Goal: Check status: Check status

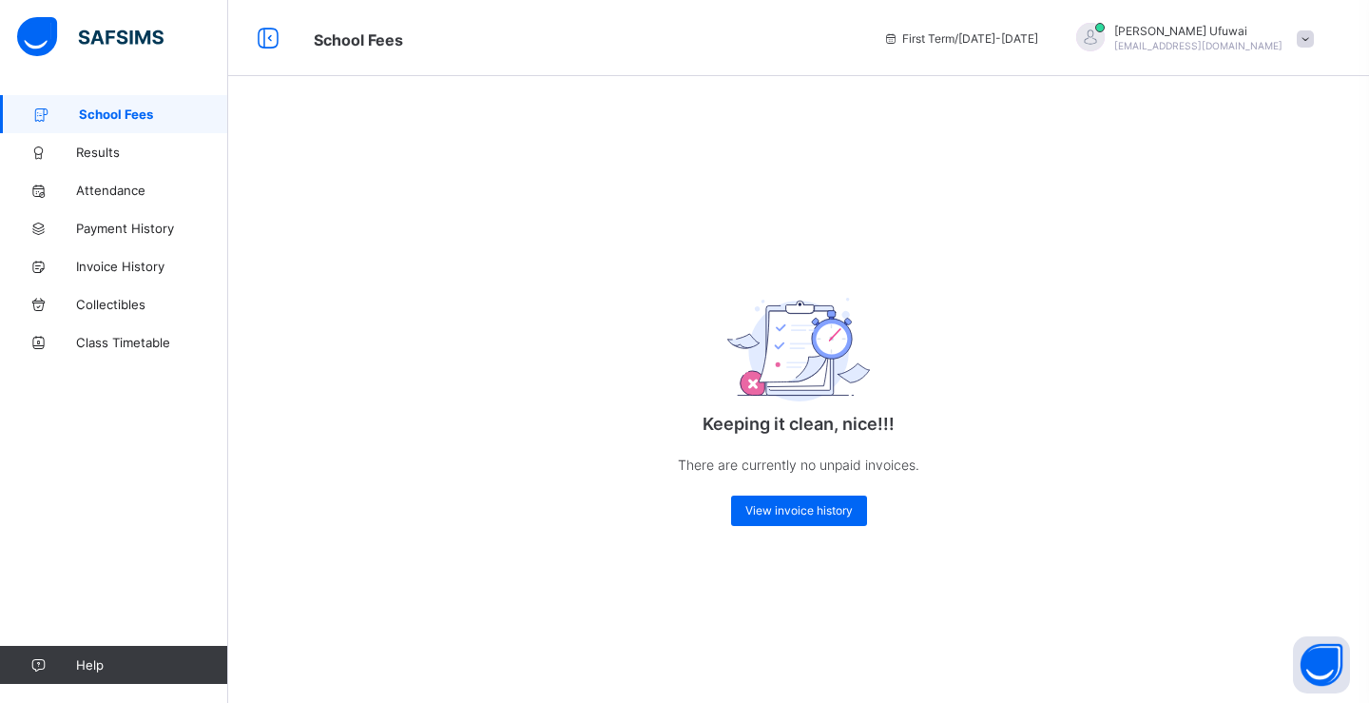
click at [107, 117] on span "School Fees" at bounding box center [153, 113] width 149 height 15
click at [757, 511] on span "View invoice history" at bounding box center [798, 510] width 107 height 14
click at [779, 498] on div "View invoice history" at bounding box center [799, 510] width 136 height 30
click at [90, 155] on span "Results" at bounding box center [152, 152] width 152 height 15
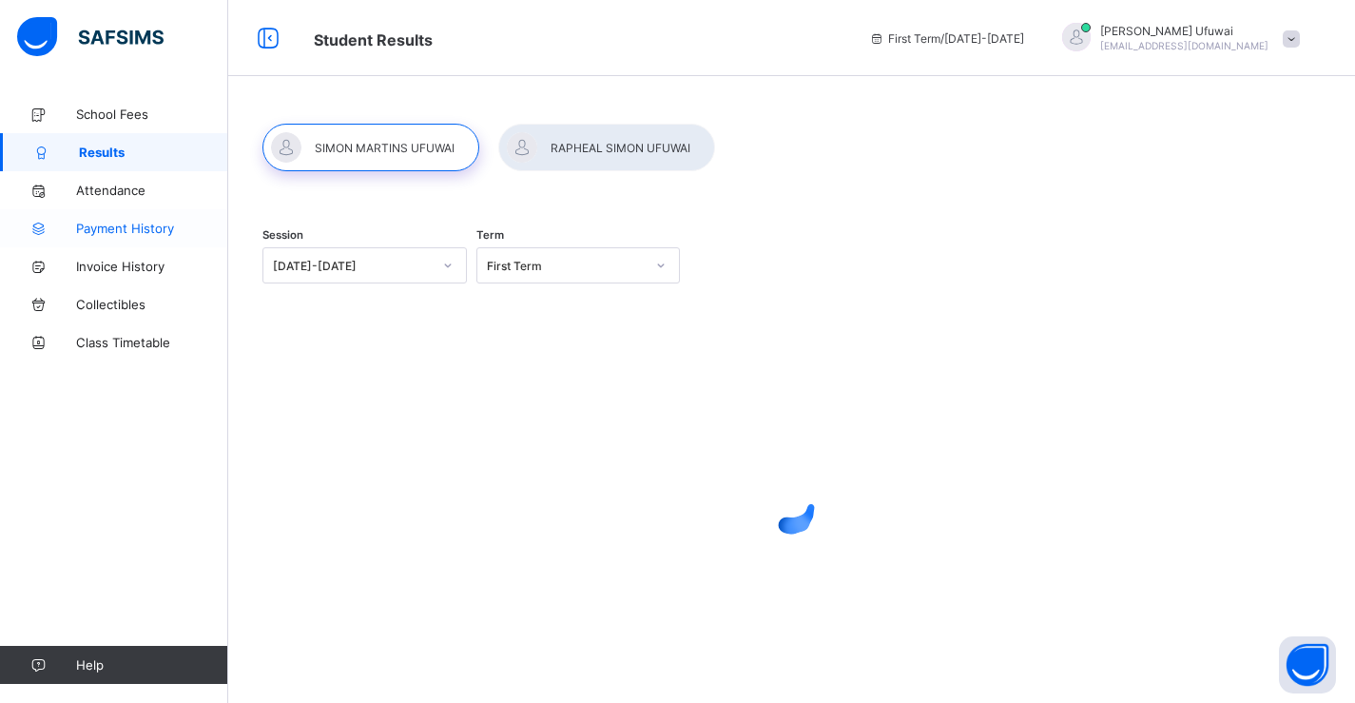
click at [114, 228] on span "Payment History" at bounding box center [152, 228] width 152 height 15
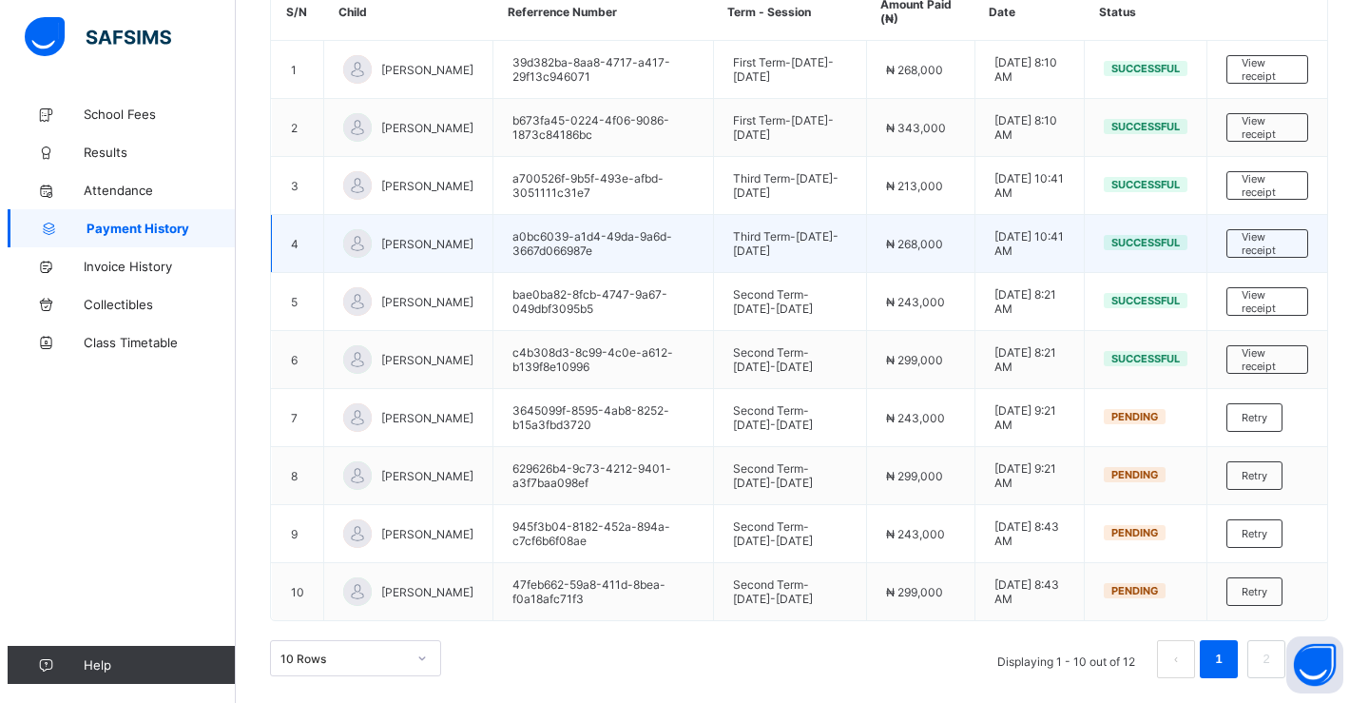
scroll to position [243, 0]
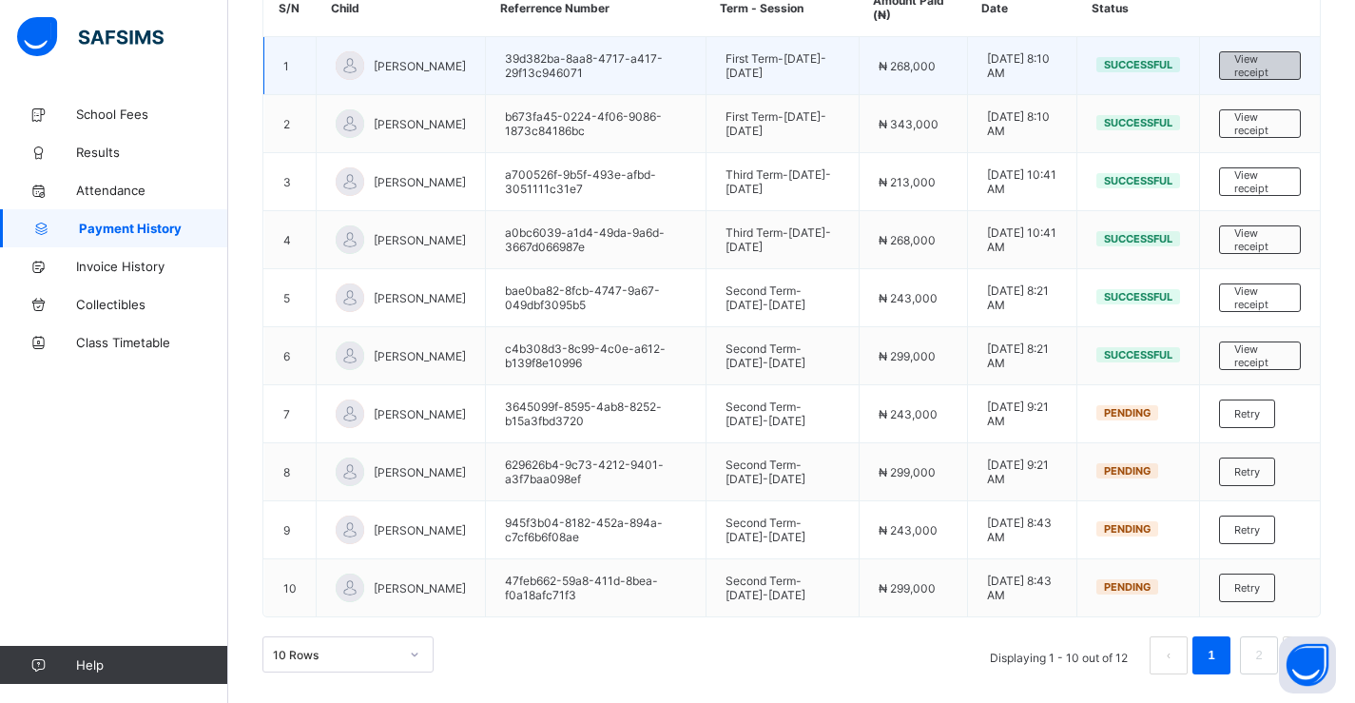
click at [1270, 68] on span "View receipt" at bounding box center [1259, 65] width 51 height 27
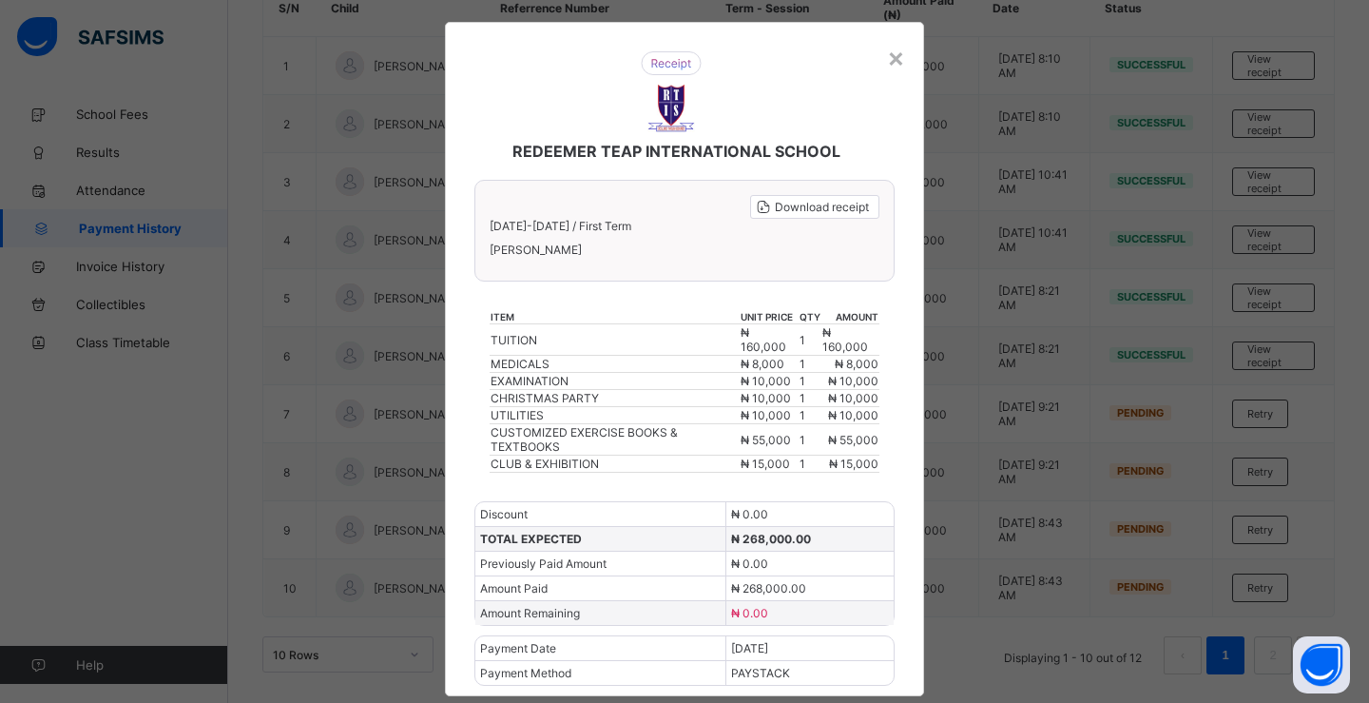
scroll to position [0, 0]
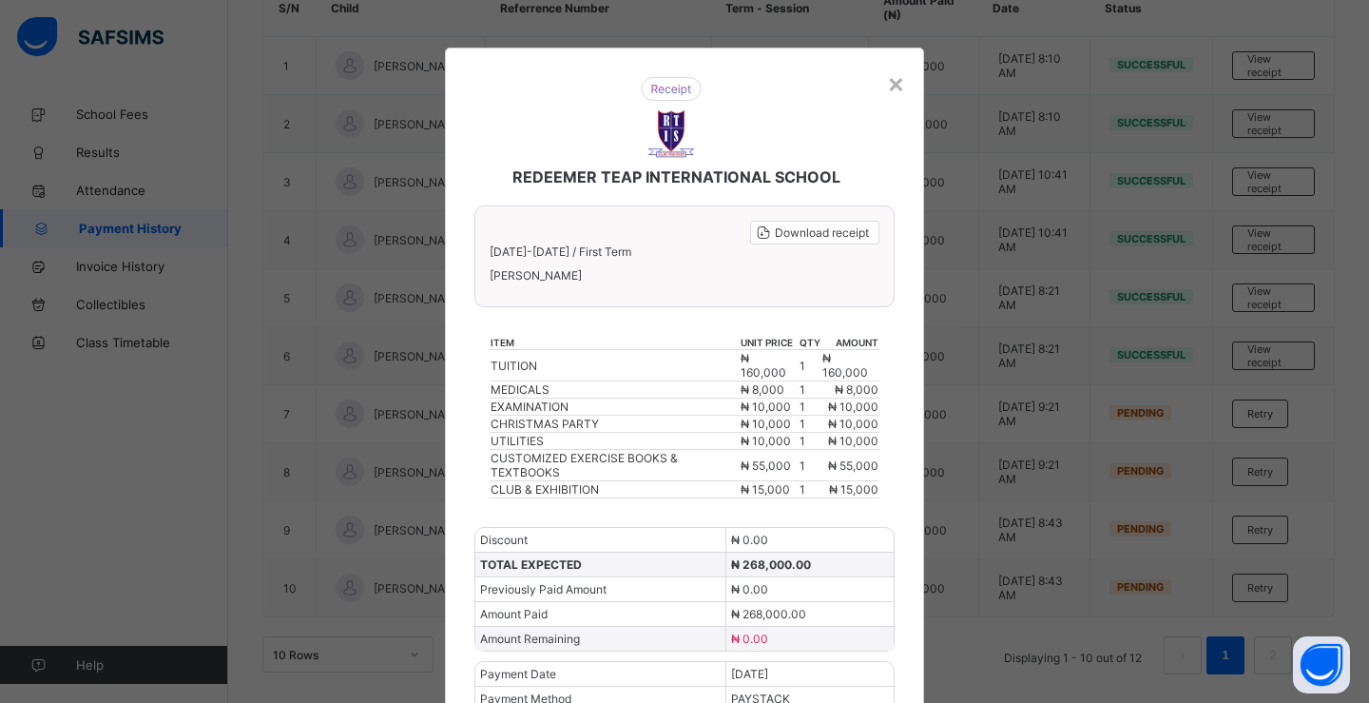
click at [1224, 36] on div "× REDEEMER TEAP INTERNATIONAL SCHOOL Download receipt [DATE]-[DATE] / First Ter…" at bounding box center [684, 351] width 1369 height 703
click at [887, 87] on div "×" at bounding box center [896, 83] width 18 height 32
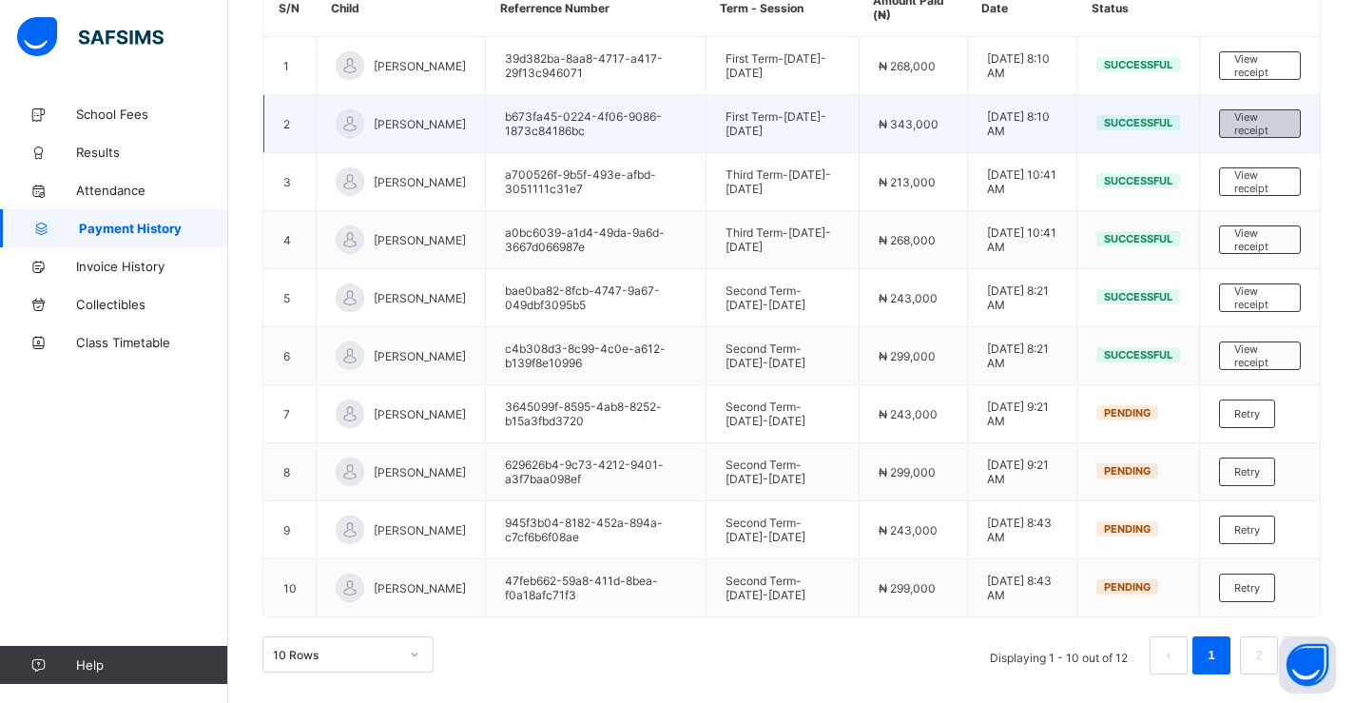
click at [1257, 132] on span "View receipt" at bounding box center [1259, 123] width 51 height 27
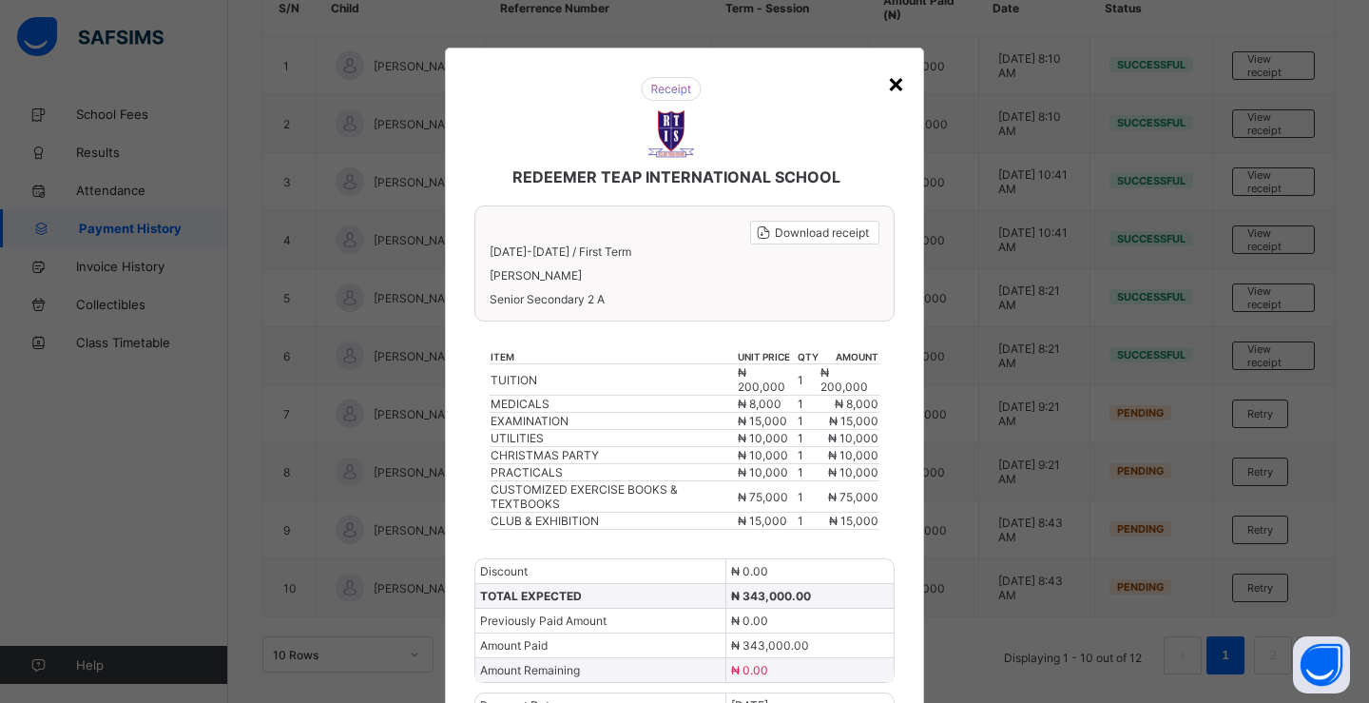
click at [887, 90] on div "×" at bounding box center [896, 83] width 18 height 32
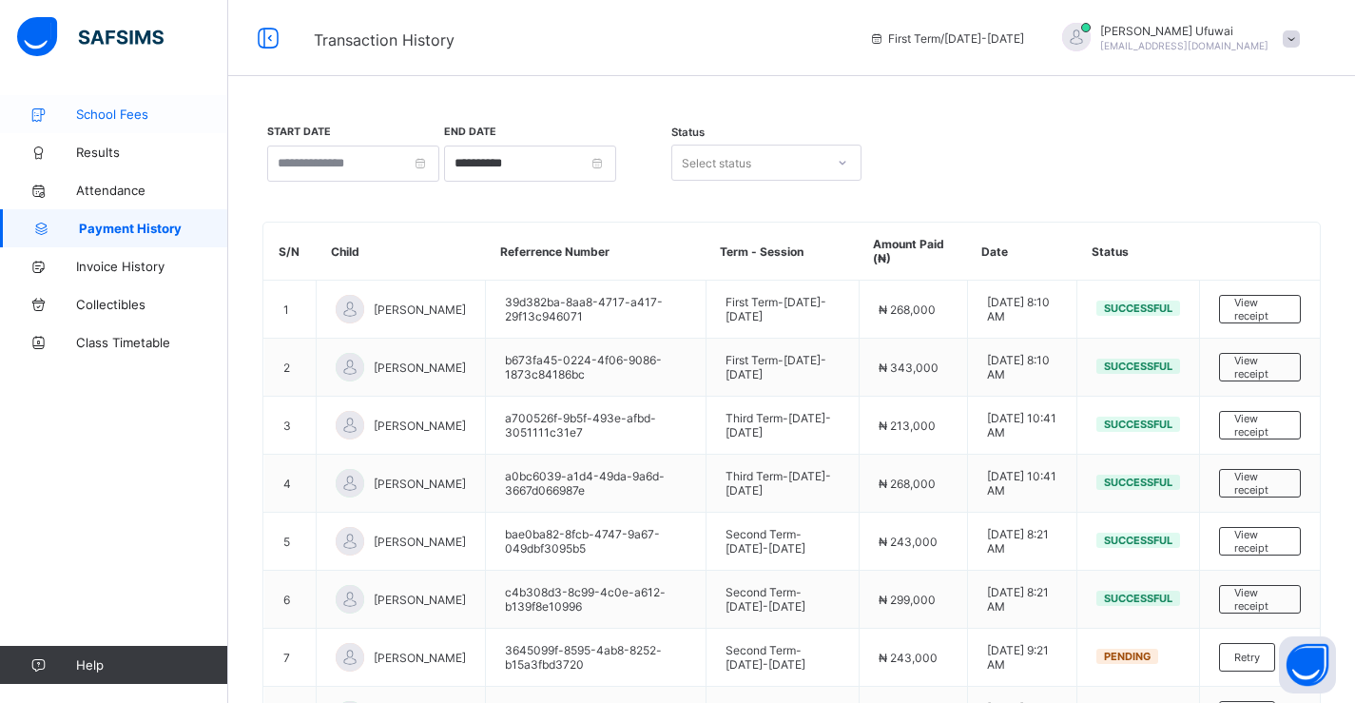
click at [131, 114] on span "School Fees" at bounding box center [152, 113] width 152 height 15
